Goal: Transaction & Acquisition: Purchase product/service

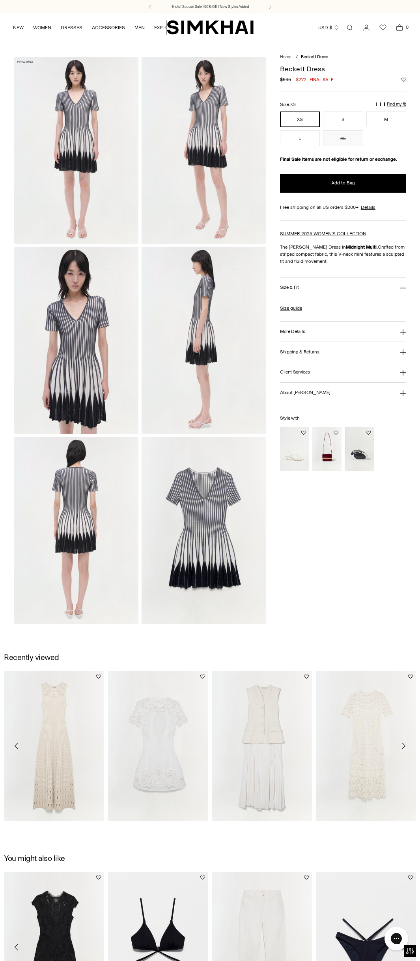
click at [301, 72] on h1 "Beckett Dress" at bounding box center [343, 68] width 126 height 7
drag, startPoint x: 301, startPoint y: 72, endPoint x: 353, endPoint y: 54, distance: 54.8
click at [353, 54] on main "Home / Beckett Dress Beckett Dress Regular price $545 $272 Final sale Unit pric…" at bounding box center [210, 545] width 420 height 1009
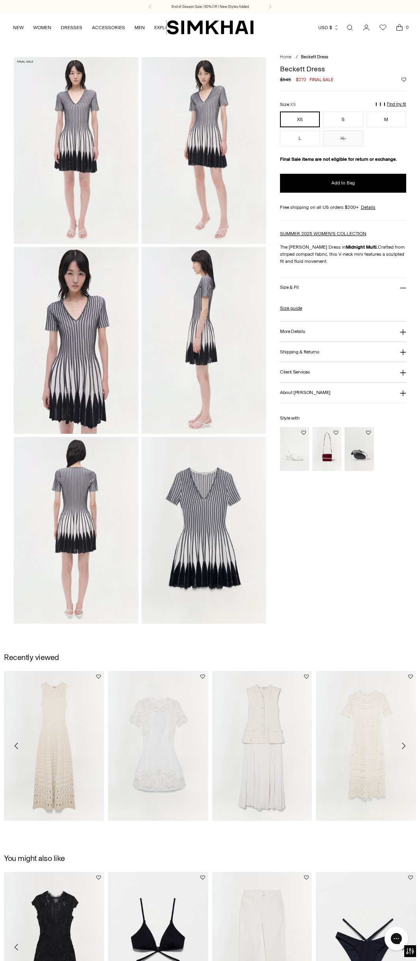
click at [70, 338] on img at bounding box center [76, 340] width 124 height 187
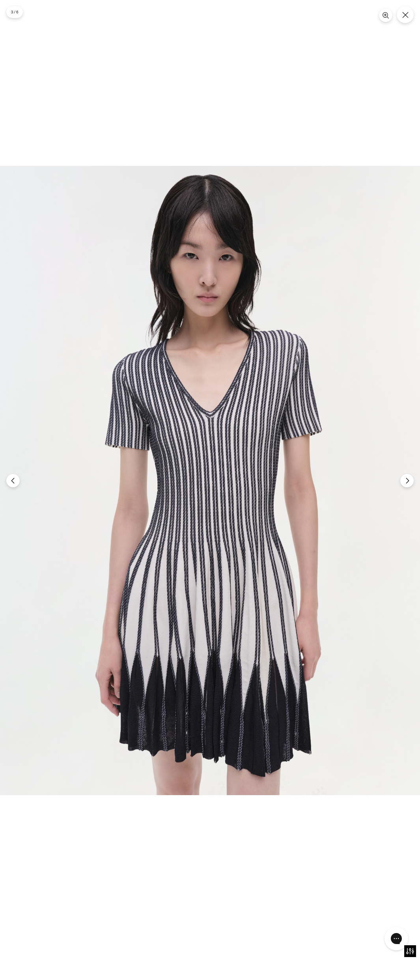
click at [213, 396] on img at bounding box center [210, 480] width 420 height 629
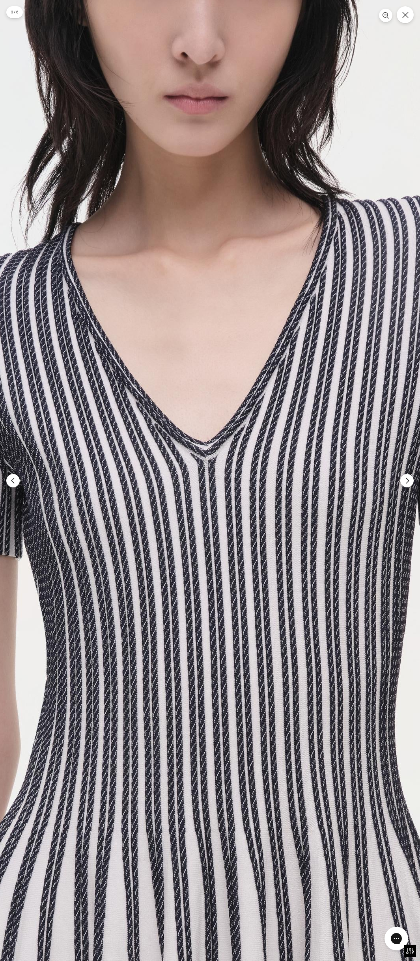
click at [213, 396] on img at bounding box center [204, 648] width 1259 height 1888
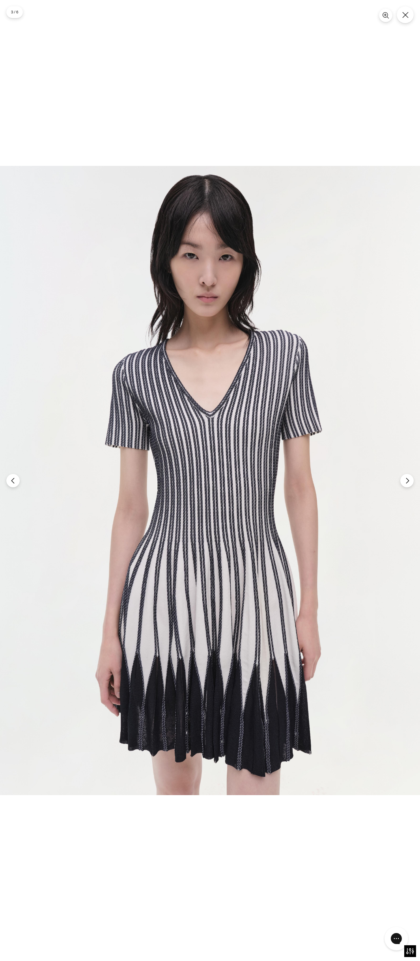
click at [295, 68] on div at bounding box center [210, 480] width 420 height 961
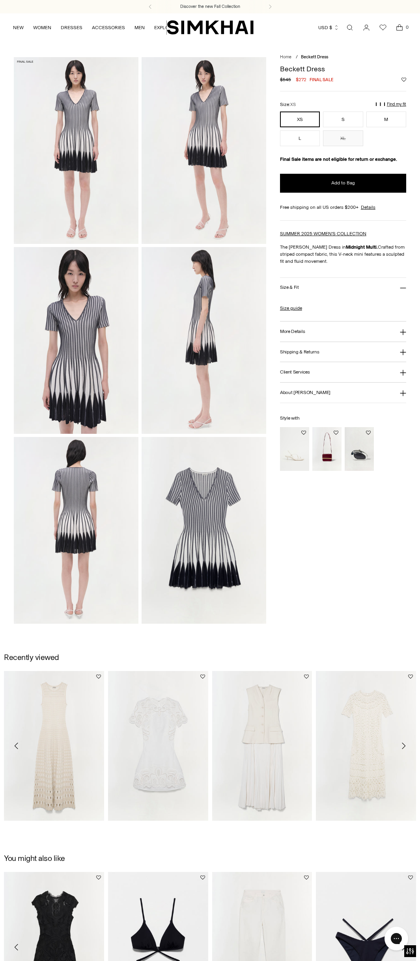
click at [190, 363] on img at bounding box center [203, 340] width 124 height 187
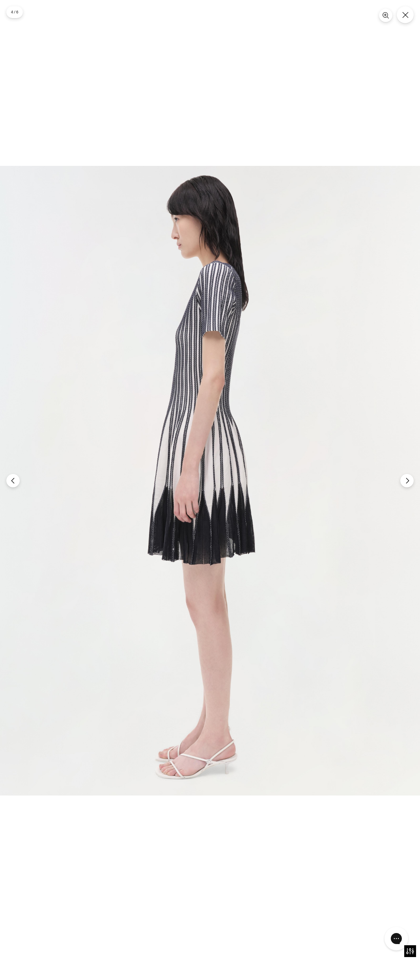
click at [251, 67] on div at bounding box center [210, 480] width 420 height 961
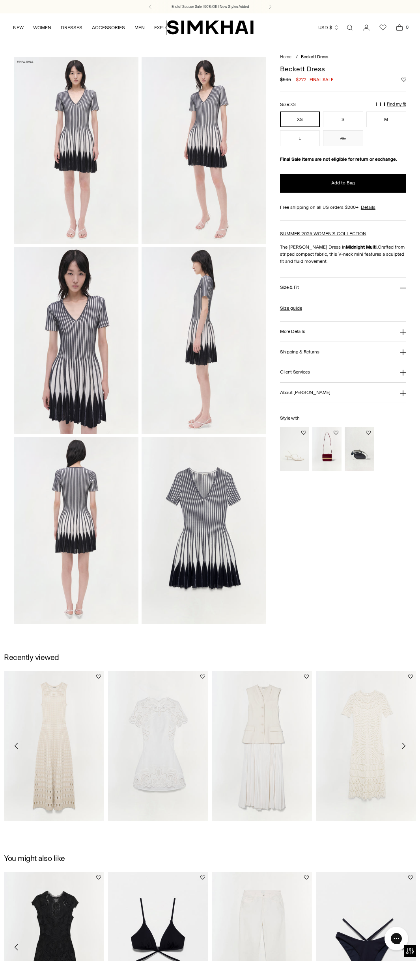
click at [298, 71] on h1 "Beckett Dress" at bounding box center [343, 68] width 126 height 7
click at [222, 565] on img at bounding box center [203, 530] width 124 height 187
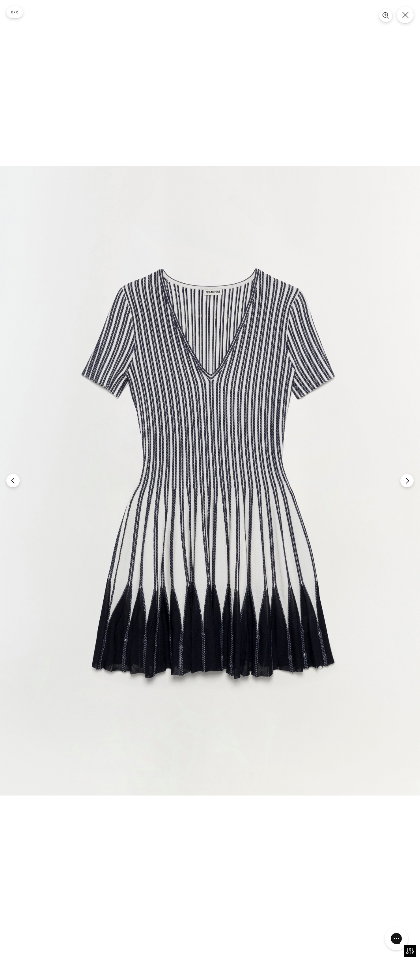
click at [201, 487] on img at bounding box center [210, 481] width 420 height 630
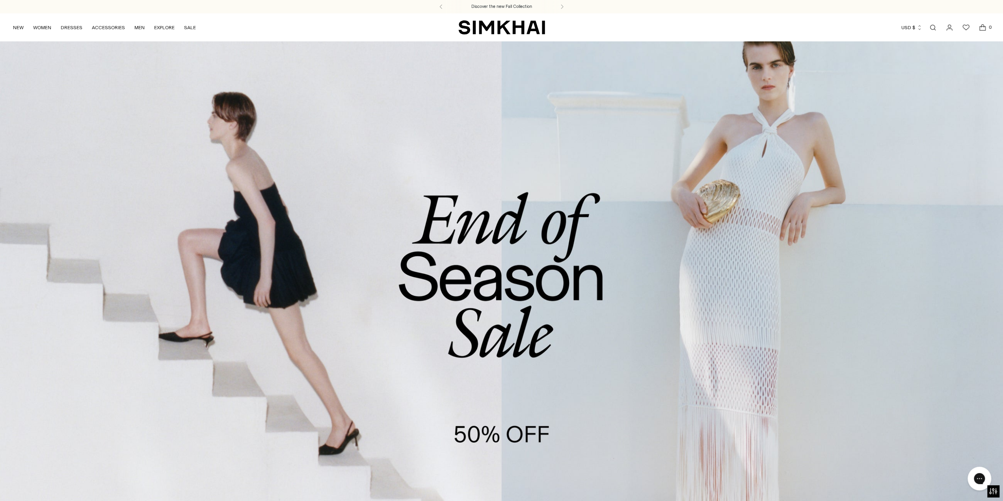
click at [934, 29] on link "Open search modal" at bounding box center [933, 28] width 16 height 16
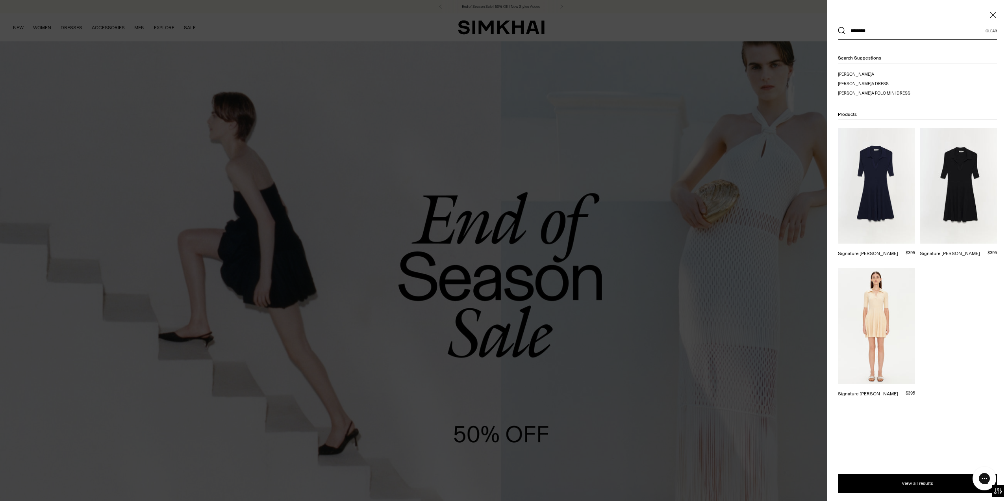
type input "********"
click at [838, 27] on button "Search" at bounding box center [842, 31] width 8 height 8
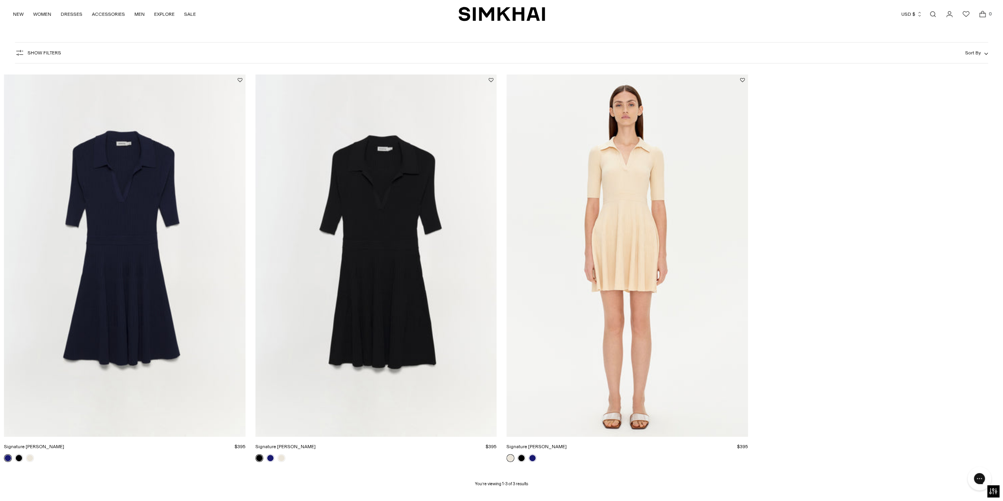
scroll to position [79, 0]
click at [0, 0] on img "Signature Patricia Dress" at bounding box center [0, 0] width 0 height 0
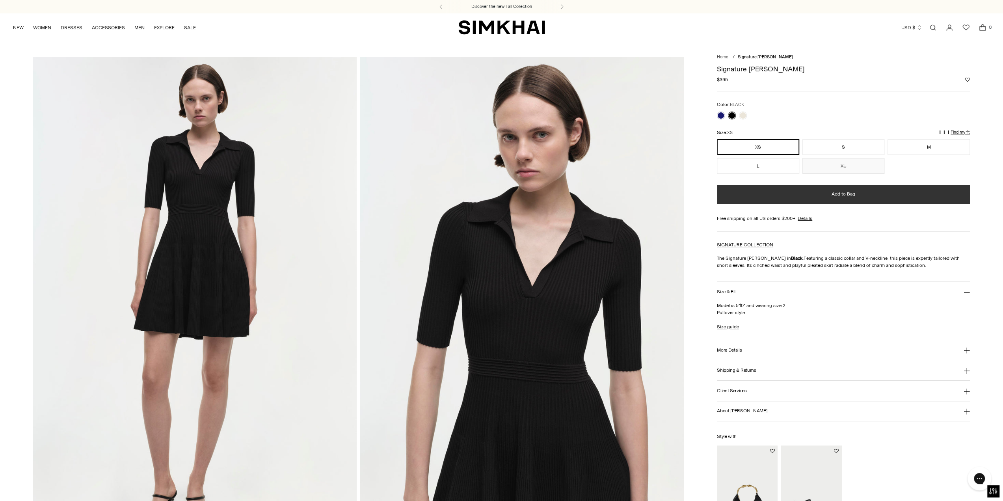
click at [851, 201] on button "Add to Bag" at bounding box center [843, 194] width 253 height 19
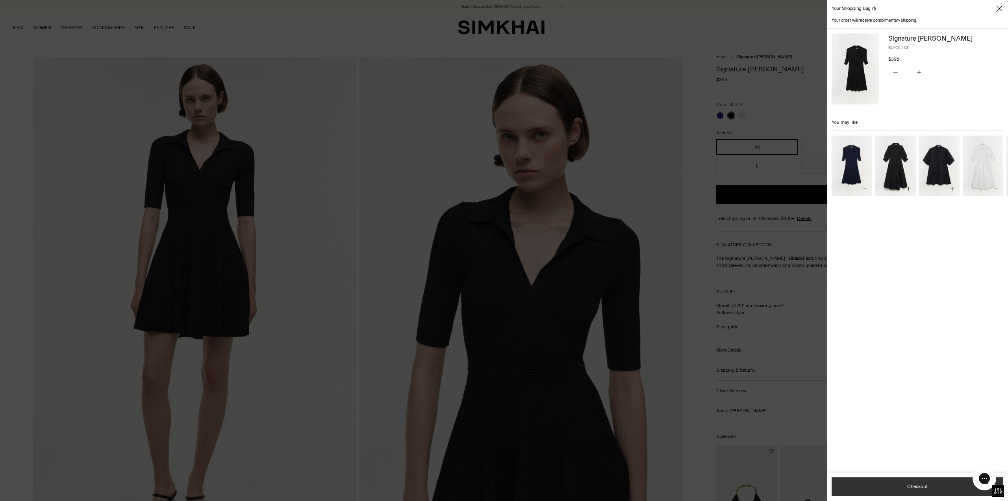
click at [936, 483] on button "Checkout" at bounding box center [918, 486] width 172 height 19
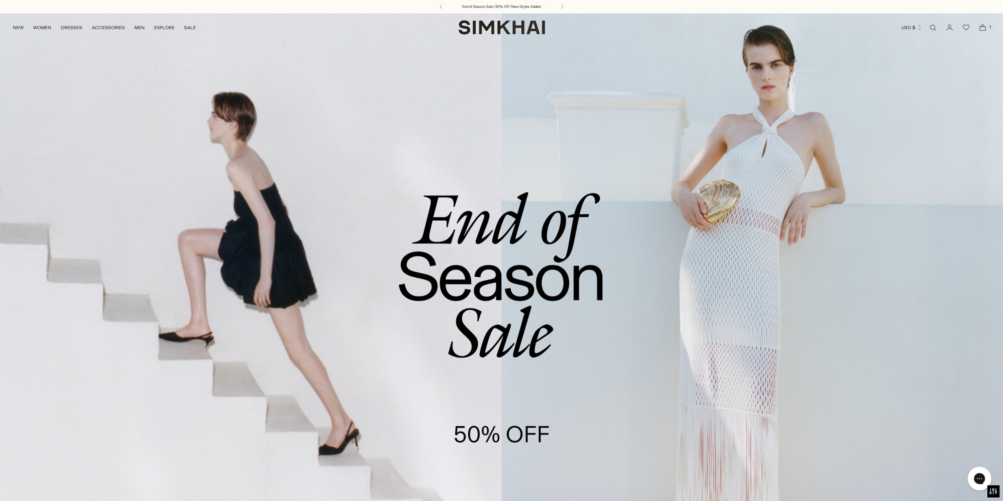
click at [530, 145] on link "/collections/sale" at bounding box center [501, 300] width 775 height 575
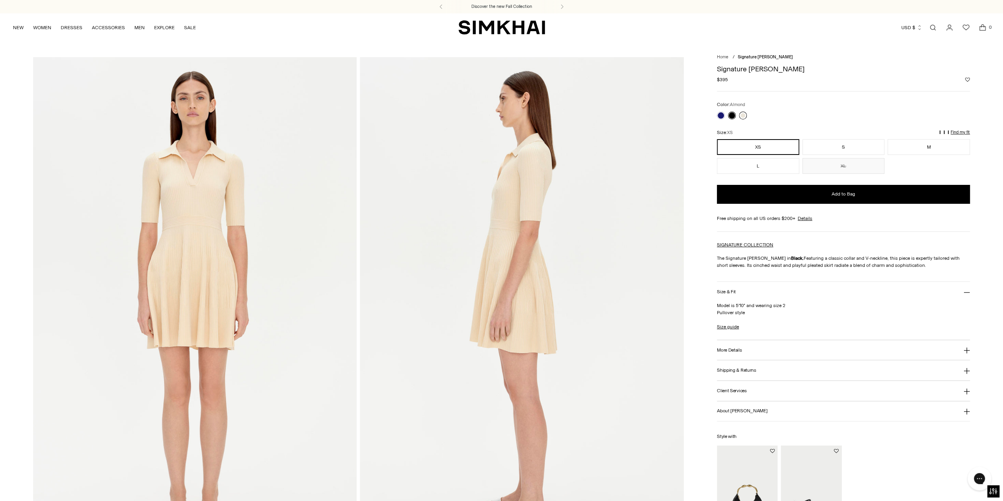
click at [742, 114] on link at bounding box center [743, 115] width 8 height 8
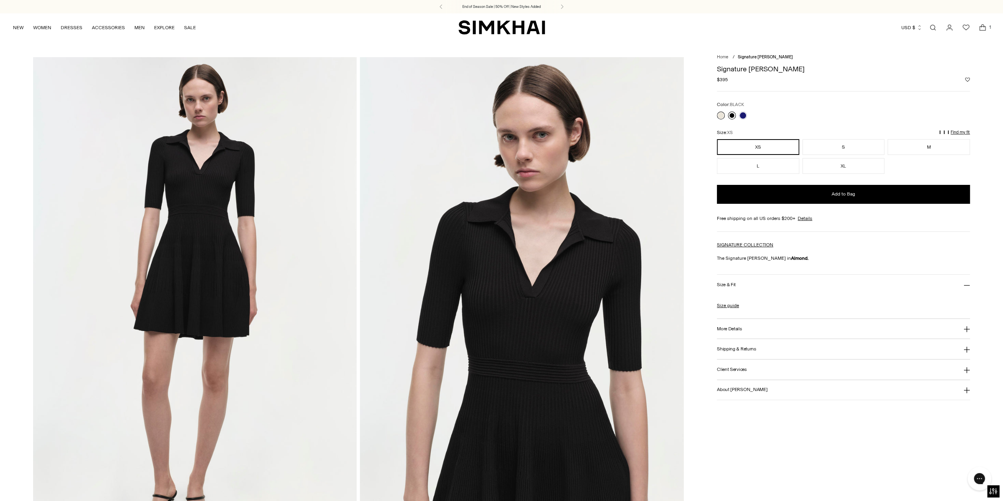
click at [734, 115] on link at bounding box center [732, 115] width 8 height 8
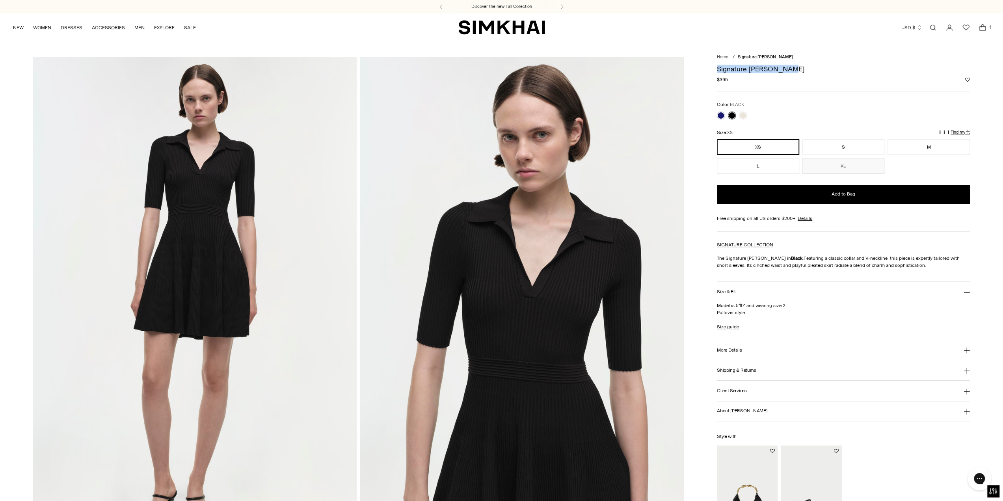
click at [780, 66] on h1 "Signature [PERSON_NAME]" at bounding box center [843, 68] width 253 height 7
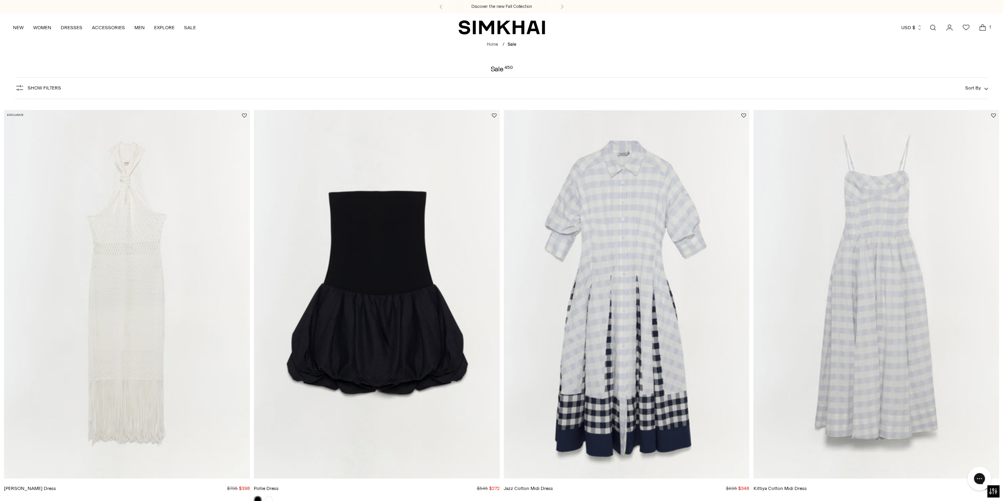
click at [57, 87] on span "Show Filters" at bounding box center [44, 88] width 33 height 6
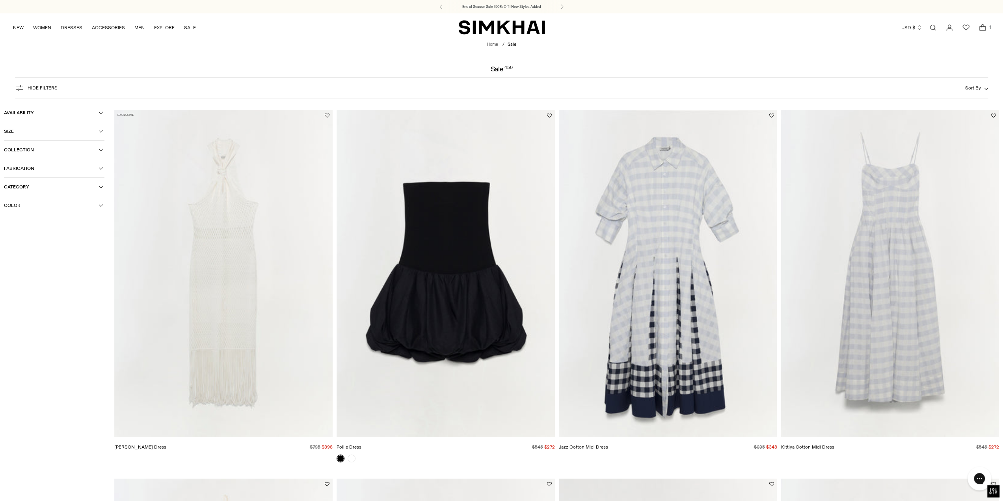
click at [28, 194] on button "Category" at bounding box center [54, 187] width 100 height 18
click at [28, 226] on span "Dresses" at bounding box center [21, 224] width 22 height 7
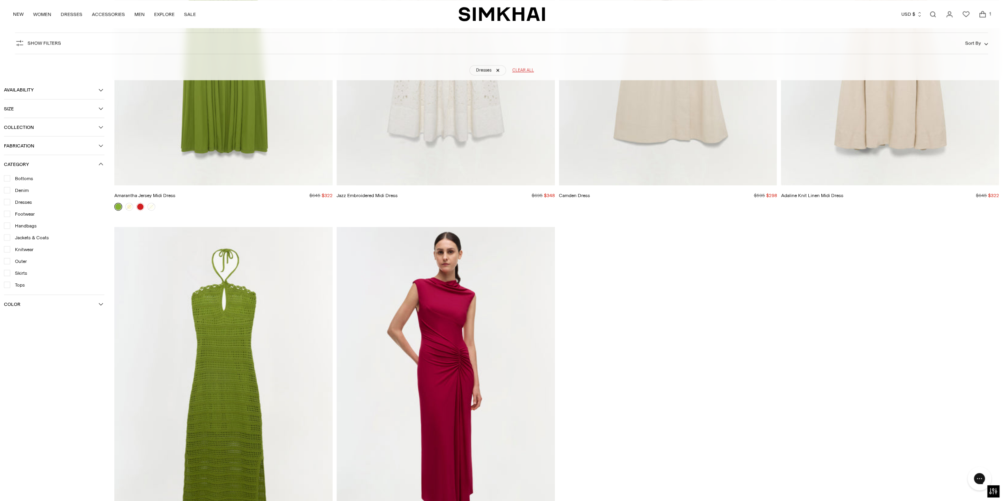
scroll to position [16446, 0]
